Goal: Navigation & Orientation: Find specific page/section

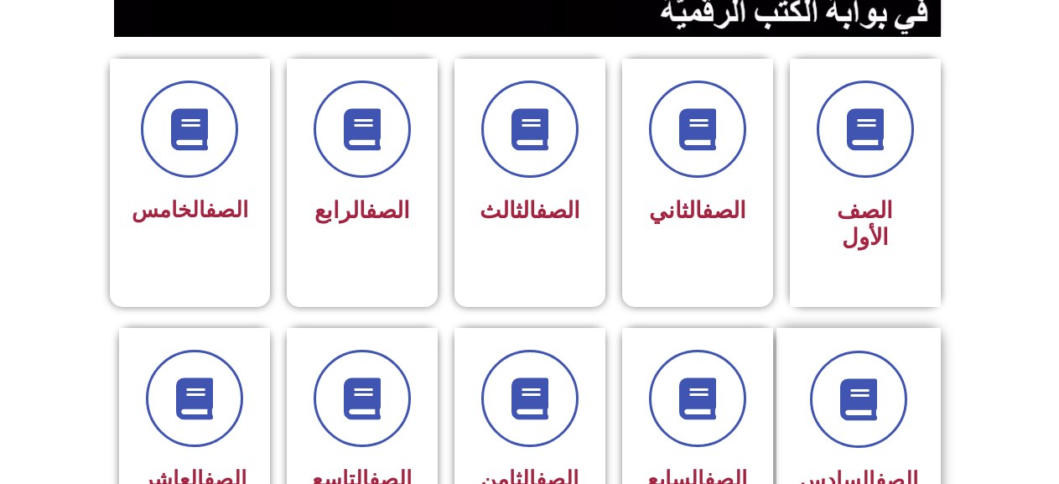
scroll to position [419, 0]
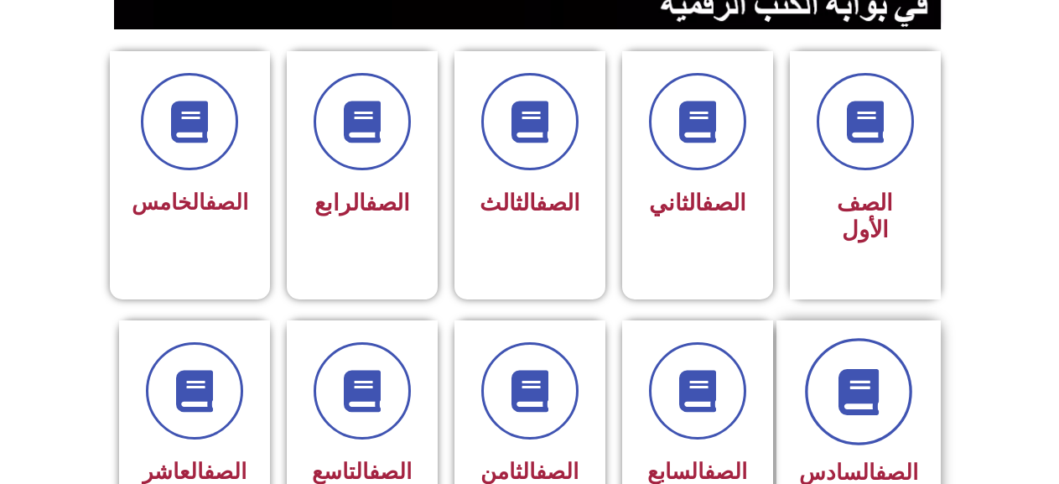
click at [861, 368] on icon at bounding box center [858, 391] width 46 height 46
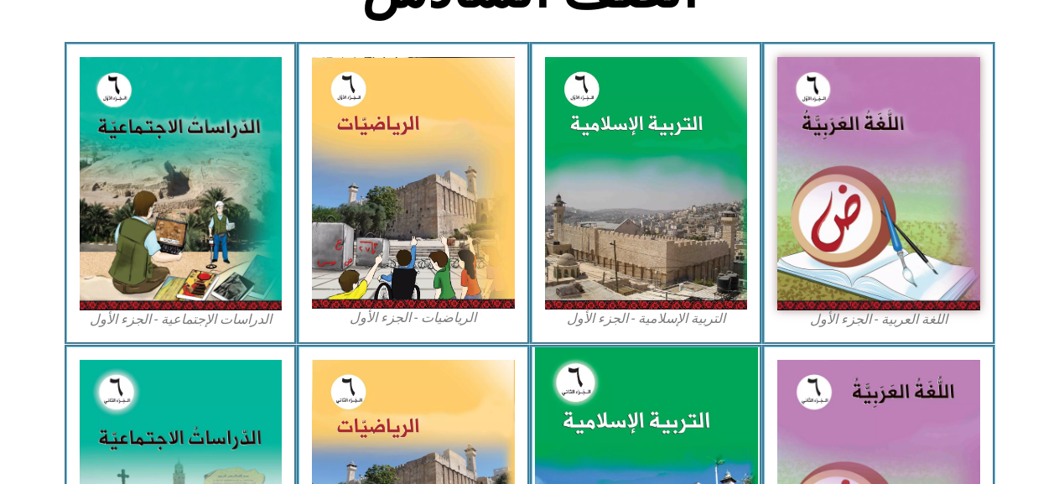
scroll to position [503, 0]
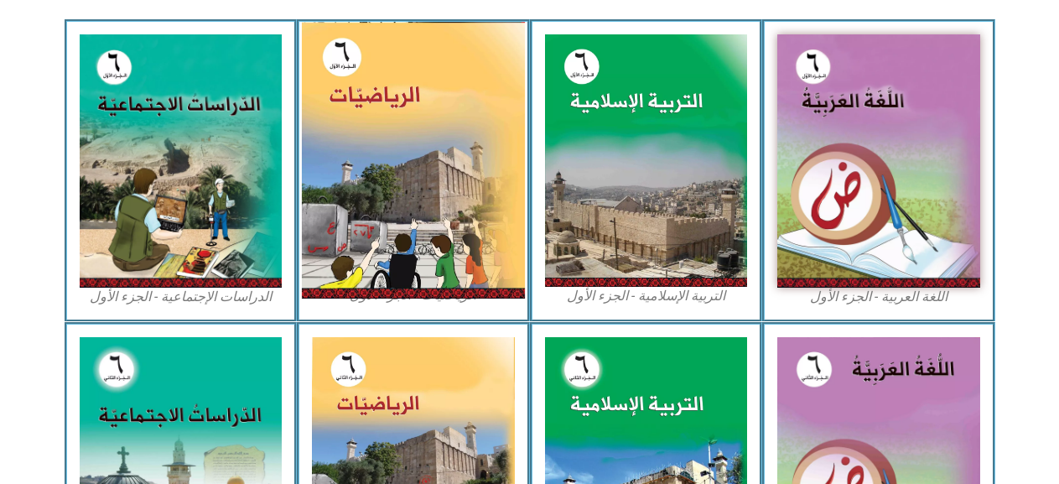
click at [460, 232] on img at bounding box center [413, 160] width 223 height 277
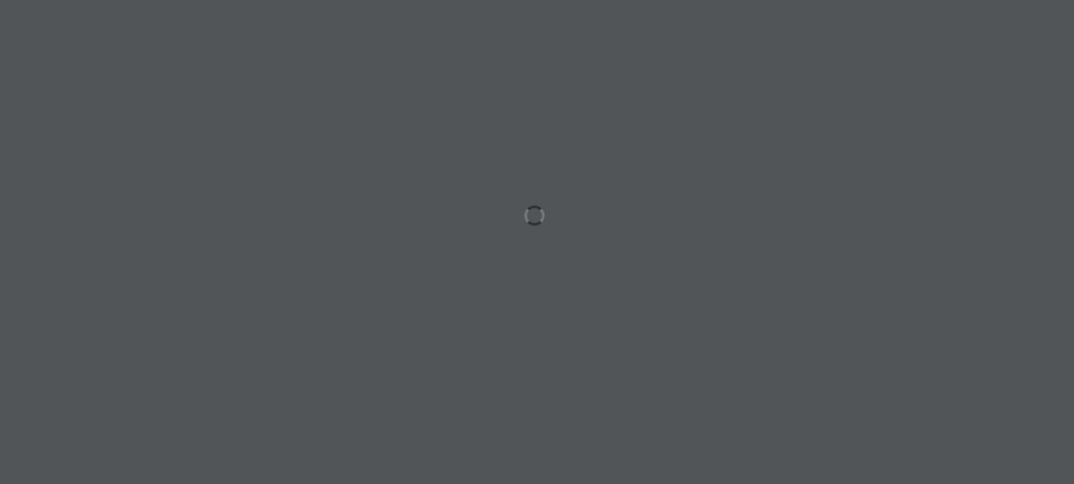
scroll to position [0, 46]
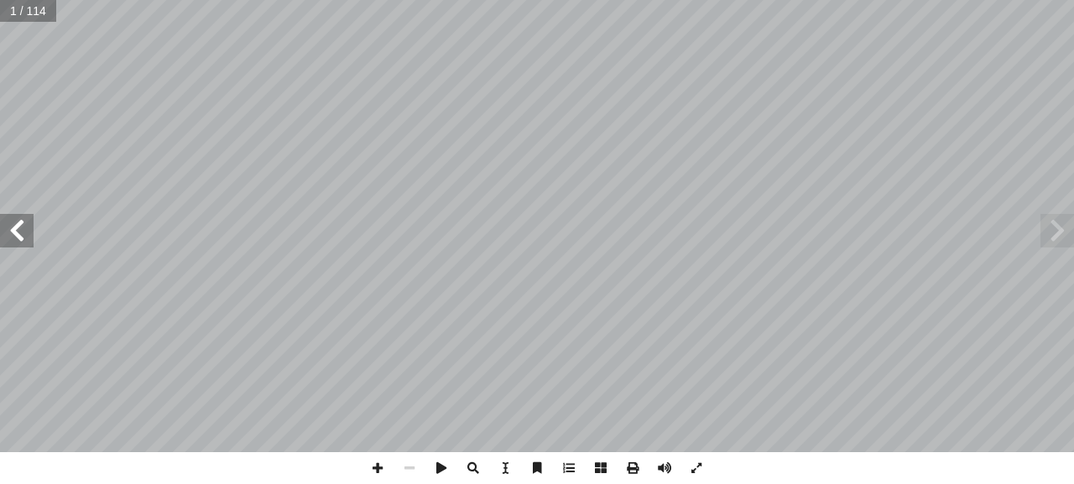
click at [13, 223] on span at bounding box center [17, 231] width 34 height 34
click at [13, 221] on span at bounding box center [17, 231] width 34 height 34
click at [14, 220] on span at bounding box center [17, 231] width 34 height 34
click at [5, 223] on span at bounding box center [17, 231] width 34 height 34
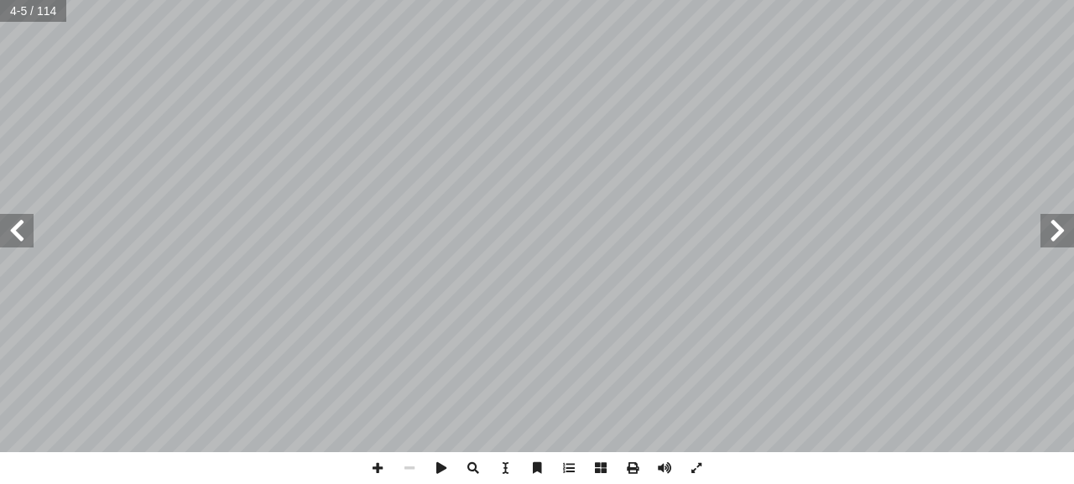
click at [16, 219] on span at bounding box center [17, 231] width 34 height 34
click at [28, 235] on span at bounding box center [17, 231] width 34 height 34
